Goal: Check status: Check status

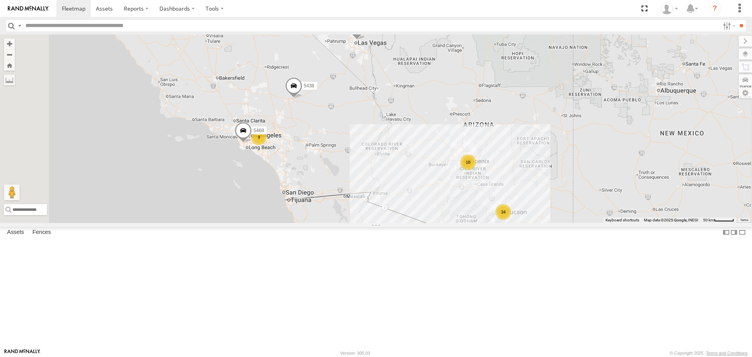
click at [476, 170] on div "18" at bounding box center [468, 162] width 16 height 16
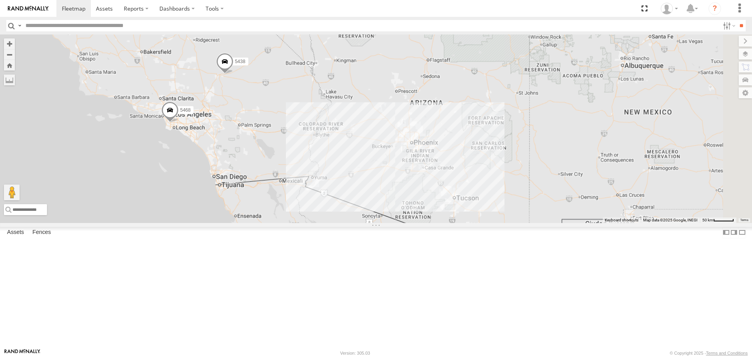
drag, startPoint x: 577, startPoint y: 270, endPoint x: 530, endPoint y: 202, distance: 83.2
click at [530, 202] on div "5438 5468 5442" at bounding box center [376, 128] width 752 height 188
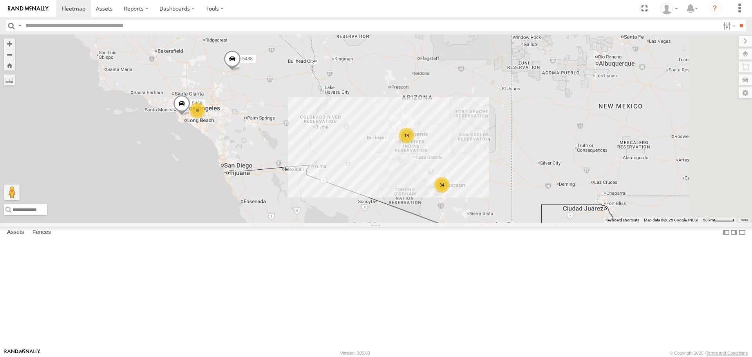
click at [450, 193] on div "34" at bounding box center [442, 185] width 16 height 16
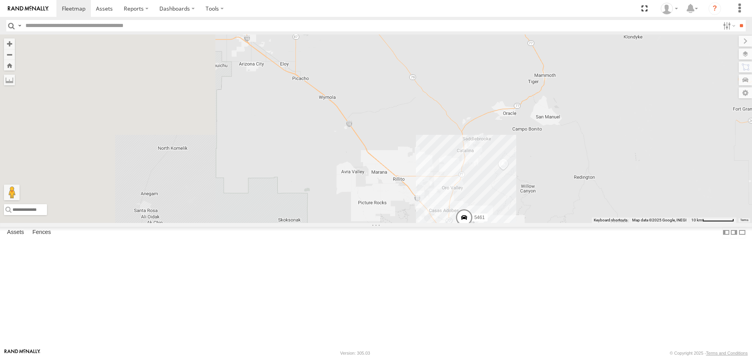
drag, startPoint x: 423, startPoint y: 232, endPoint x: 522, endPoint y: 299, distance: 120.1
click at [523, 223] on div "5438 5468 5442 5448 5461 Spare-New 29 2" at bounding box center [376, 128] width 752 height 188
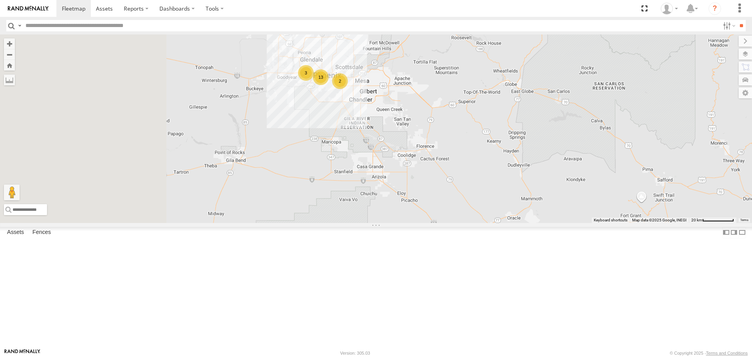
drag, startPoint x: 366, startPoint y: 182, endPoint x: 488, endPoint y: 282, distance: 157.7
click at [488, 223] on div "5438 5468 5442 5448 31 2 2 13 3" at bounding box center [376, 128] width 752 height 188
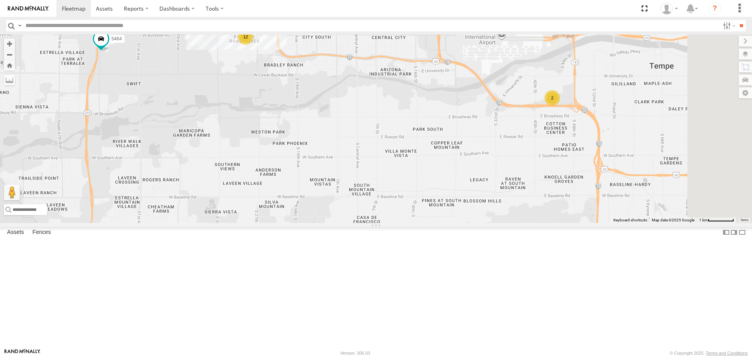
drag, startPoint x: 667, startPoint y: 219, endPoint x: 635, endPoint y: 205, distance: 34.7
click at [635, 205] on div "5438 5468 5442 5448 5459 5469 5464 2 12 5443" at bounding box center [376, 128] width 752 height 188
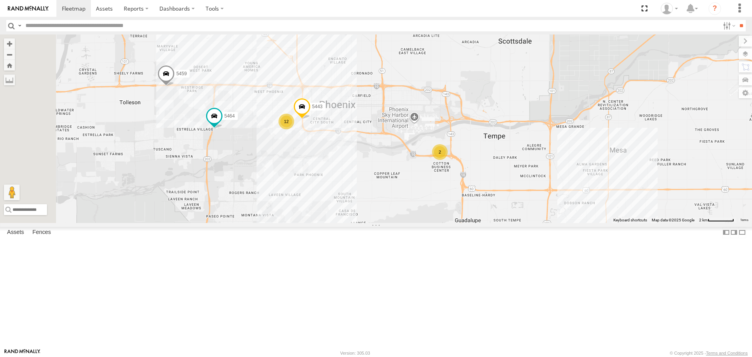
drag, startPoint x: 272, startPoint y: 219, endPoint x: 336, endPoint y: 249, distance: 70.3
click at [336, 223] on div "5438 5468 5442 5448 5459 5469 5464 5443 2 12" at bounding box center [376, 128] width 752 height 188
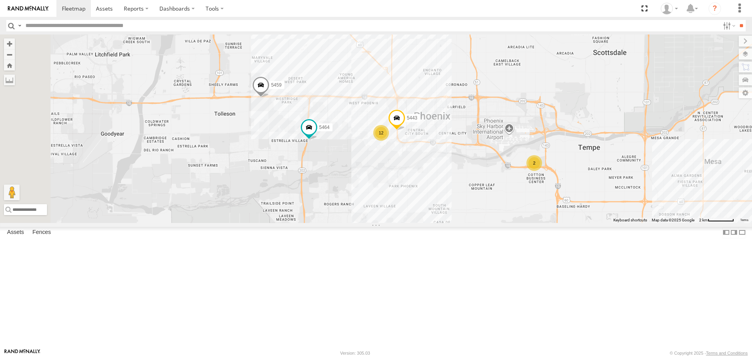
drag, startPoint x: 398, startPoint y: 256, endPoint x: 444, endPoint y: 261, distance: 45.7
click at [444, 223] on div "← Move left → Move right ↑ Move up ↓ Move down + Zoom in - Zoom out Home Jump l…" at bounding box center [376, 128] width 752 height 188
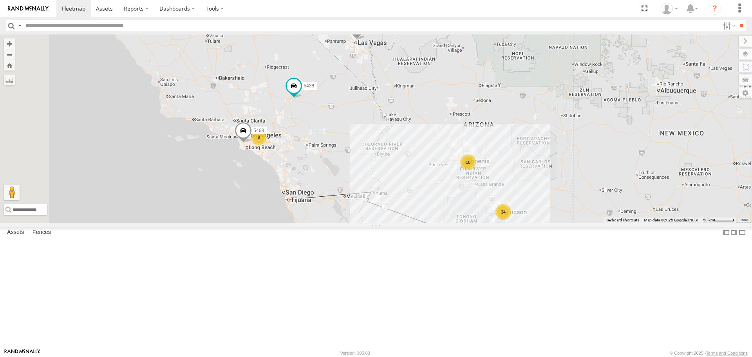
click at [476, 170] on div "18" at bounding box center [468, 162] width 16 height 16
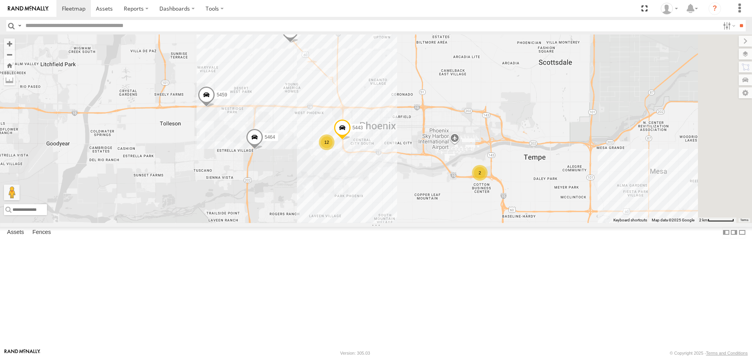
drag, startPoint x: 507, startPoint y: 273, endPoint x: 499, endPoint y: 231, distance: 42.7
click at [499, 223] on div "5438 5468 5442 5459 5469 5464 5443 2 12" at bounding box center [376, 128] width 752 height 188
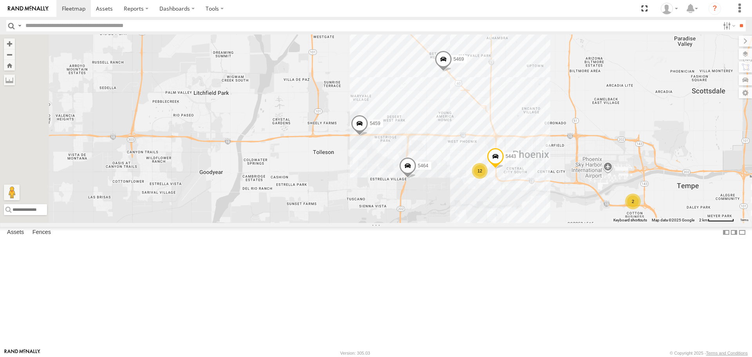
drag, startPoint x: 307, startPoint y: 192, endPoint x: 461, endPoint y: 221, distance: 156.4
click at [461, 221] on div "5438 5468 5442 5459 5469 5464 5443 2 12" at bounding box center [376, 128] width 752 height 188
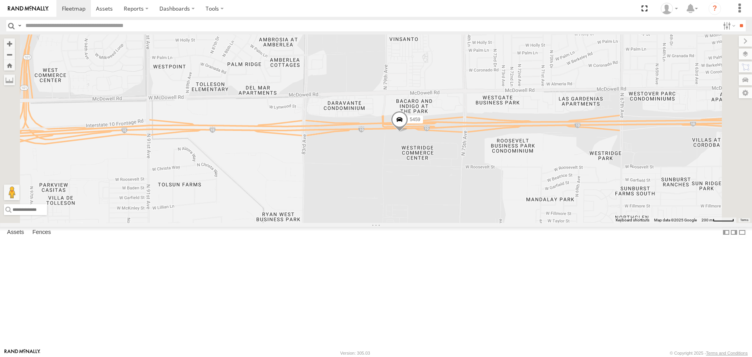
click at [408, 132] on span at bounding box center [399, 121] width 17 height 21
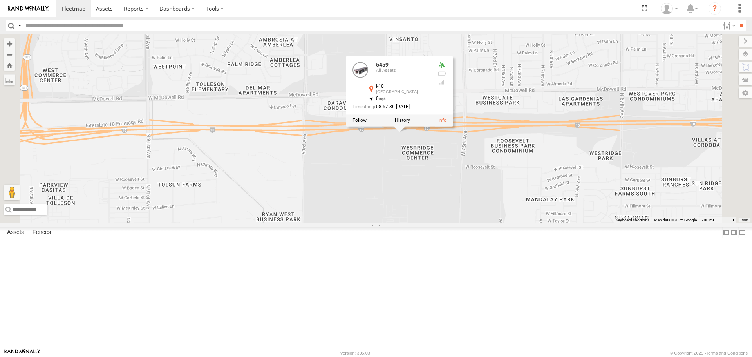
click at [511, 223] on div "5438 5468 5442 5459 5469 5464 5443 5459 All Assets I-10 [GEOGRAPHIC_DATA] 33.46…" at bounding box center [376, 128] width 752 height 188
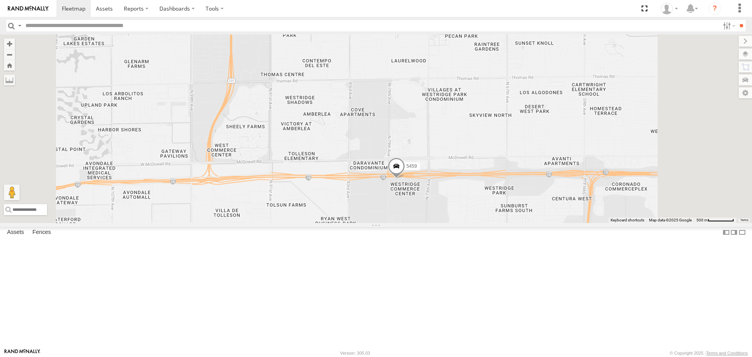
click at [405, 179] on span at bounding box center [396, 168] width 17 height 21
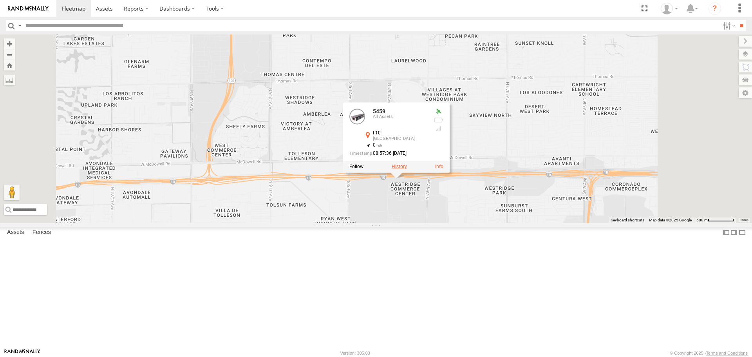
click at [407, 170] on label at bounding box center [399, 166] width 15 height 5
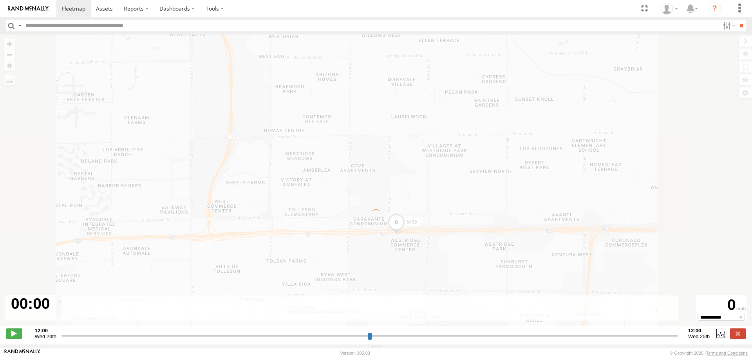
type input "**********"
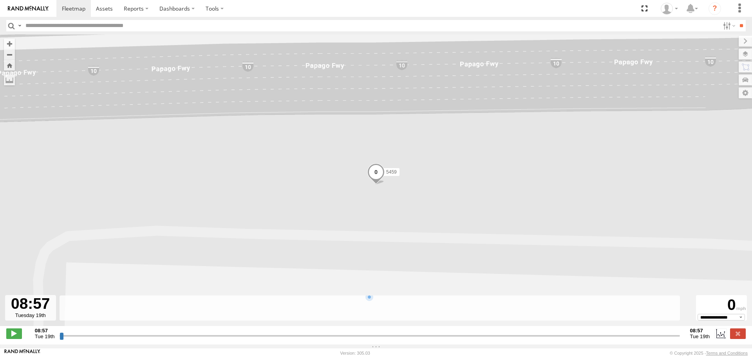
drag, startPoint x: 737, startPoint y: 338, endPoint x: 720, endPoint y: 329, distance: 19.6
click at [737, 338] on label at bounding box center [738, 333] width 16 height 10
